Goal: Navigation & Orientation: Find specific page/section

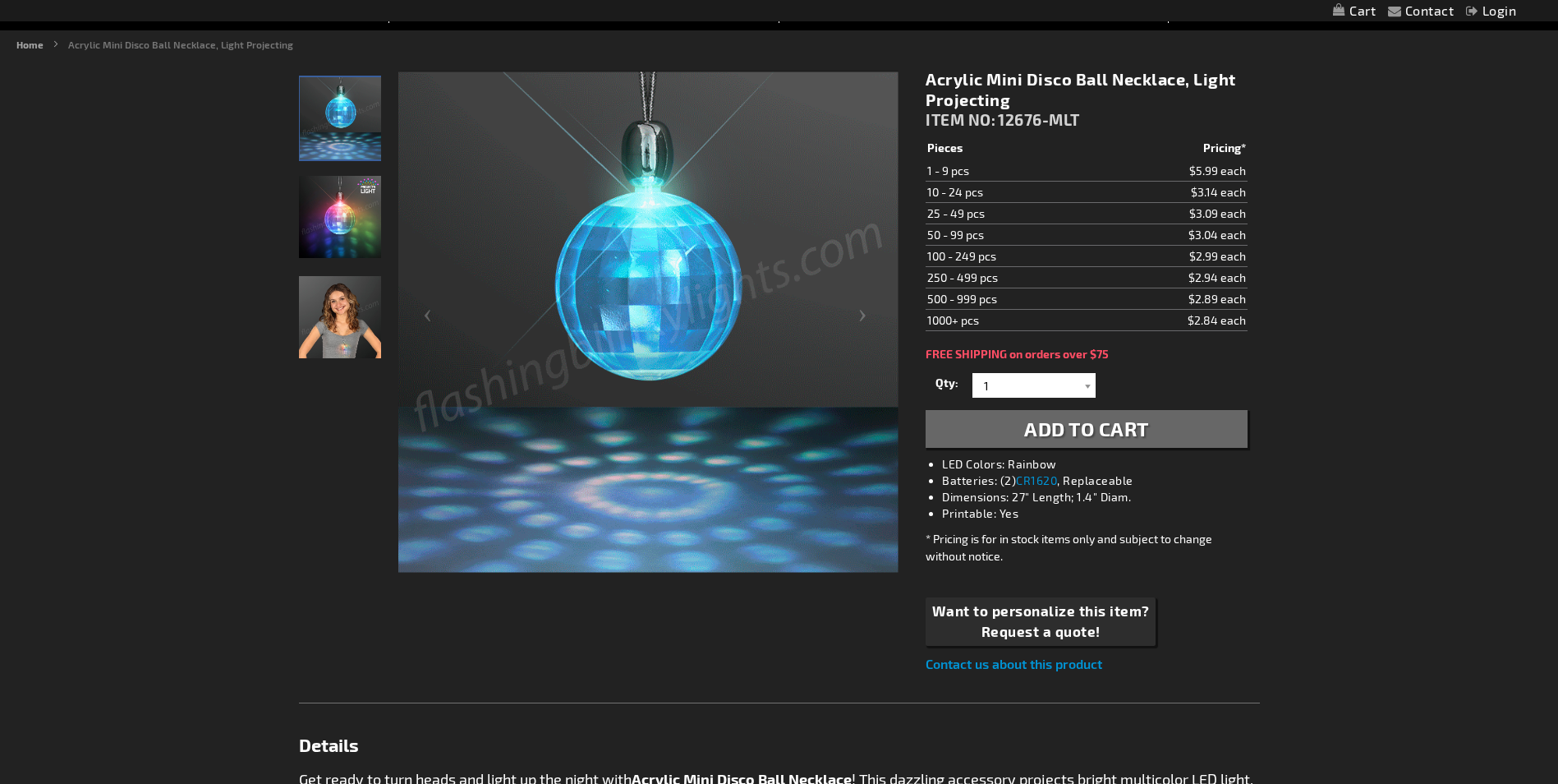
scroll to position [164, 0]
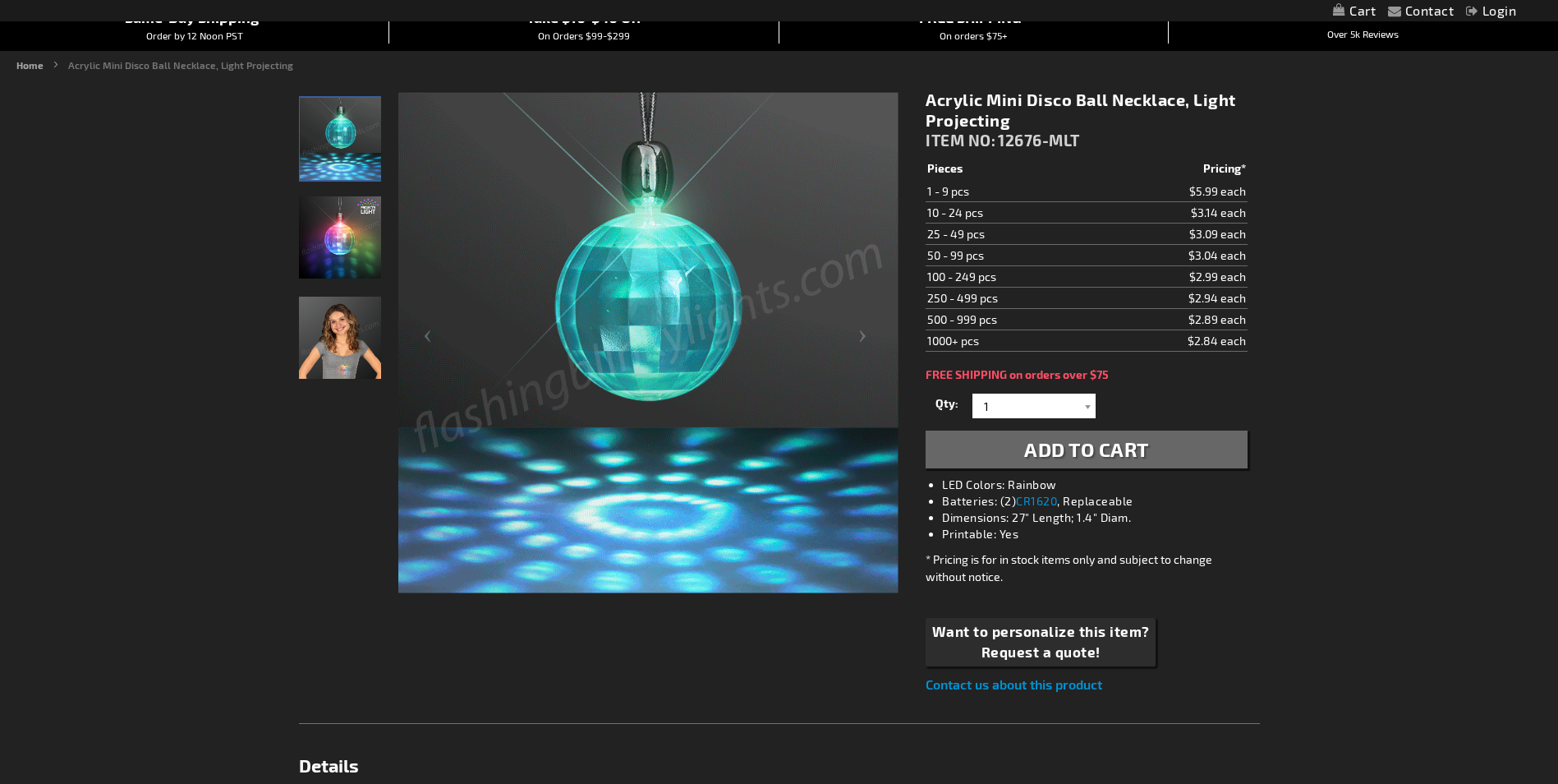
click at [350, 248] on img "Acrylic Mini Disco Ball Necklace, Light Projecting" at bounding box center [340, 237] width 82 height 82
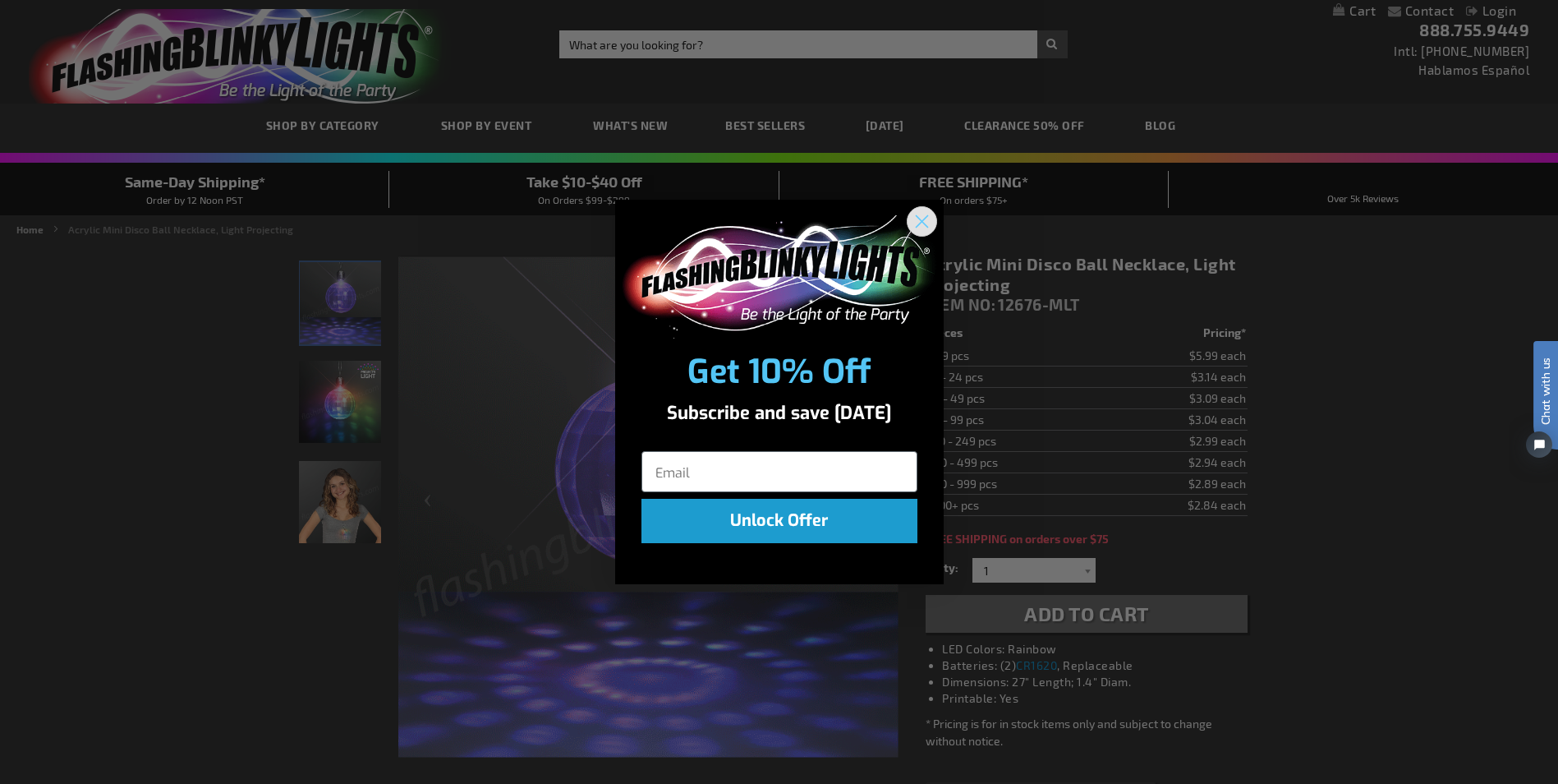
click at [922, 217] on circle "Close dialog" at bounding box center [922, 221] width 27 height 27
